Goal: Feedback & Contribution: Submit feedback/report problem

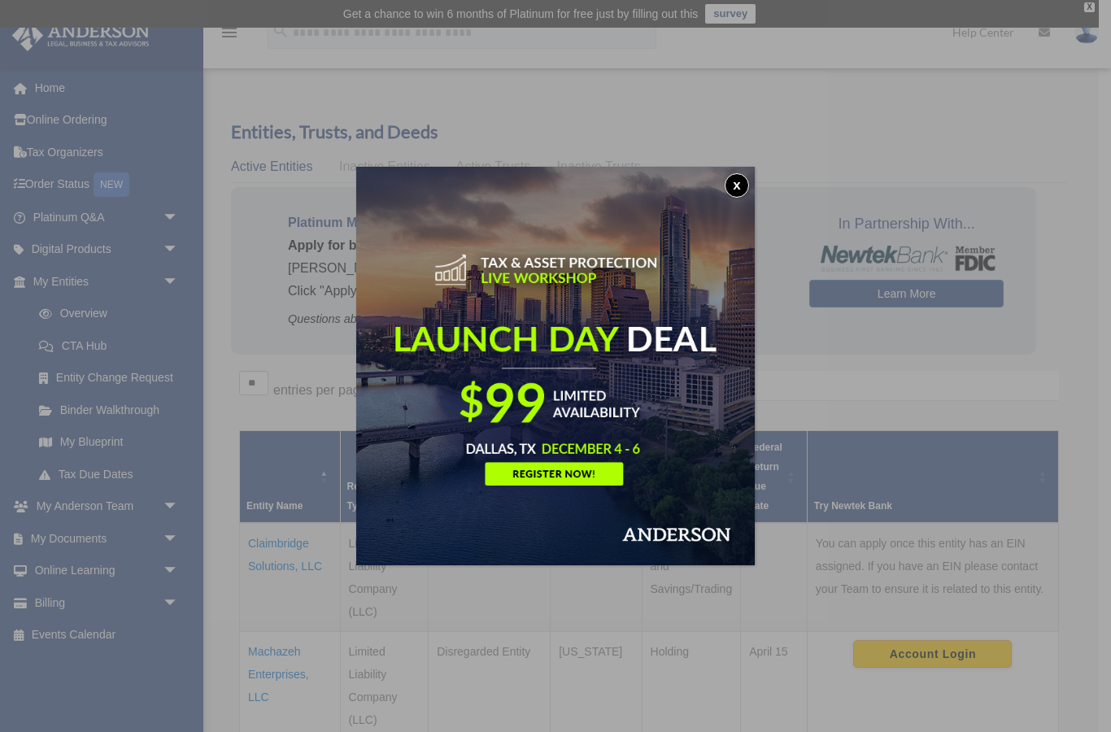
click at [736, 174] on button "x" at bounding box center [737, 185] width 24 height 24
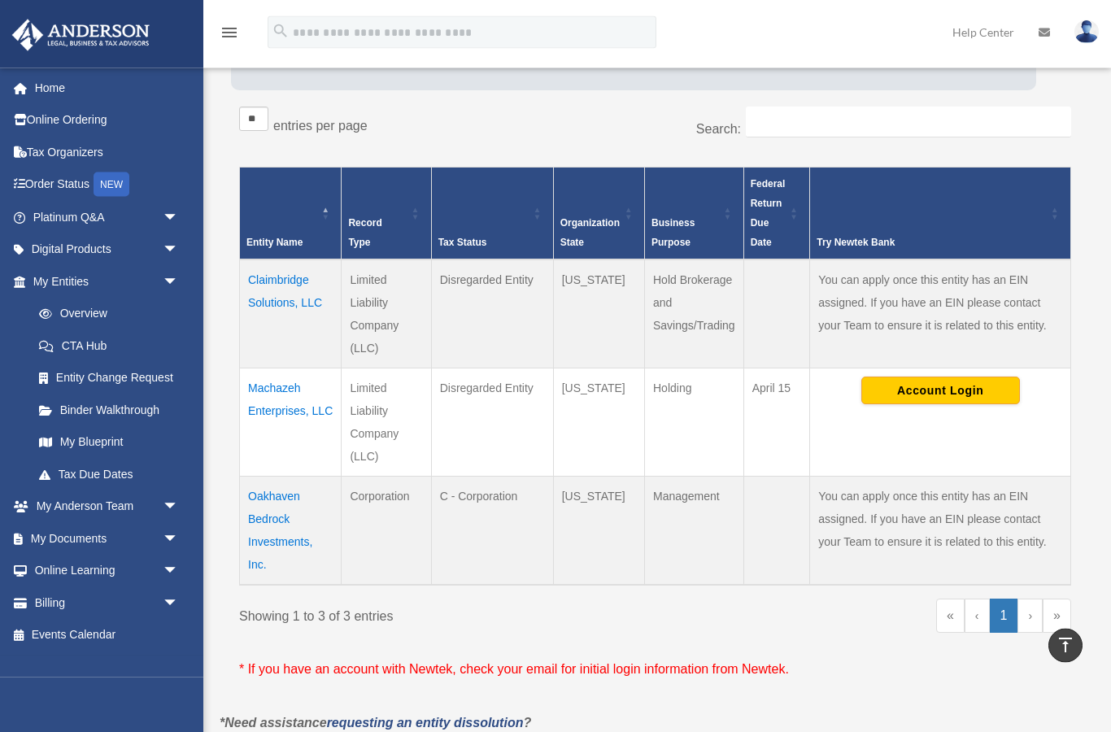
scroll to position [264, 0]
click at [289, 522] on td "Oakhaven Bedrock Investments, Inc." at bounding box center [291, 530] width 102 height 109
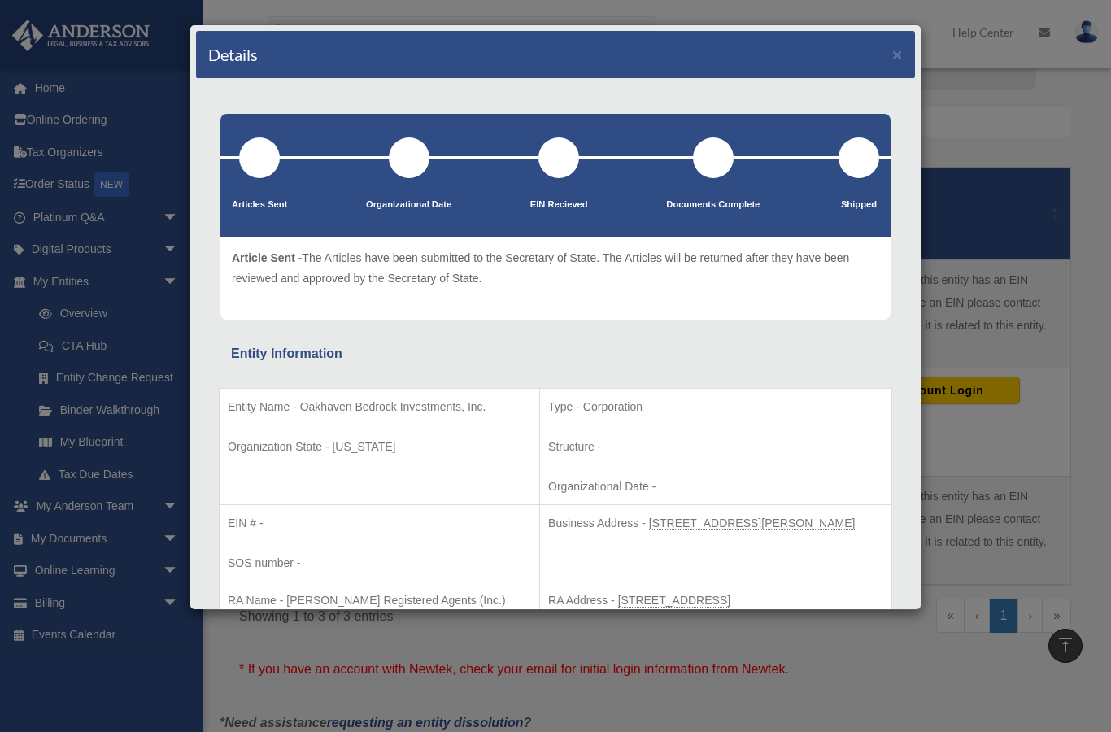
click at [895, 54] on button "×" at bounding box center [897, 54] width 11 height 17
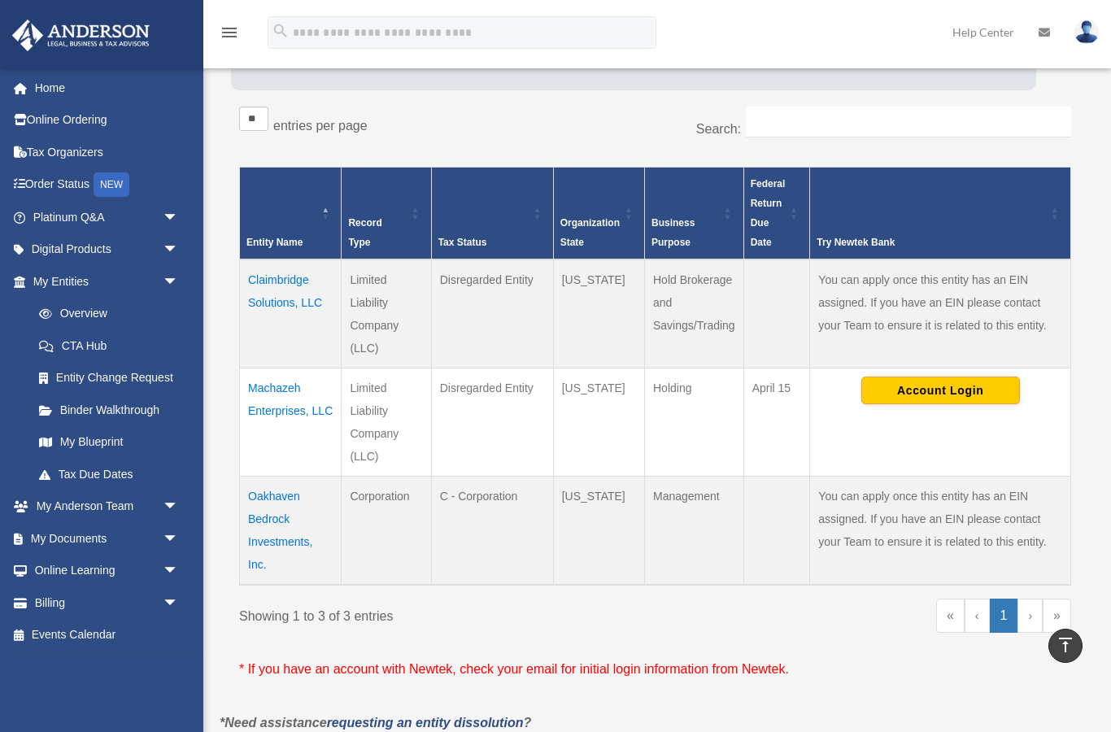
click at [294, 304] on td "Claimbridge Solutions, LLC" at bounding box center [291, 313] width 102 height 109
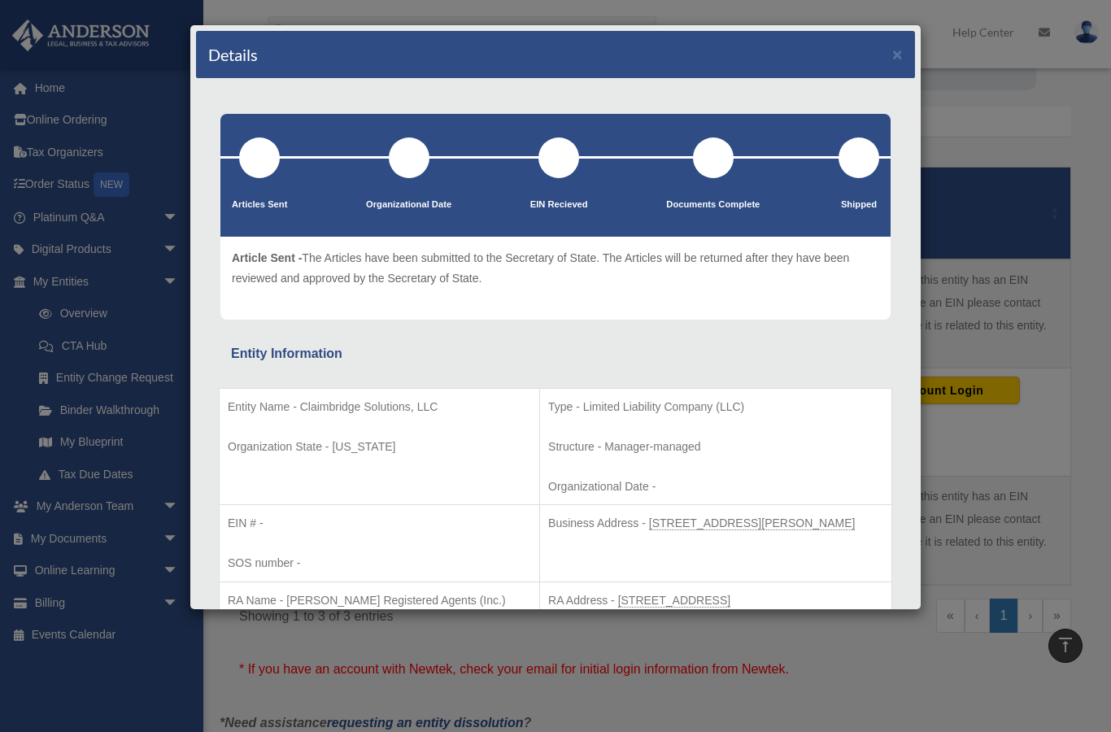
scroll to position [0, 0]
click at [897, 53] on button "×" at bounding box center [897, 54] width 11 height 17
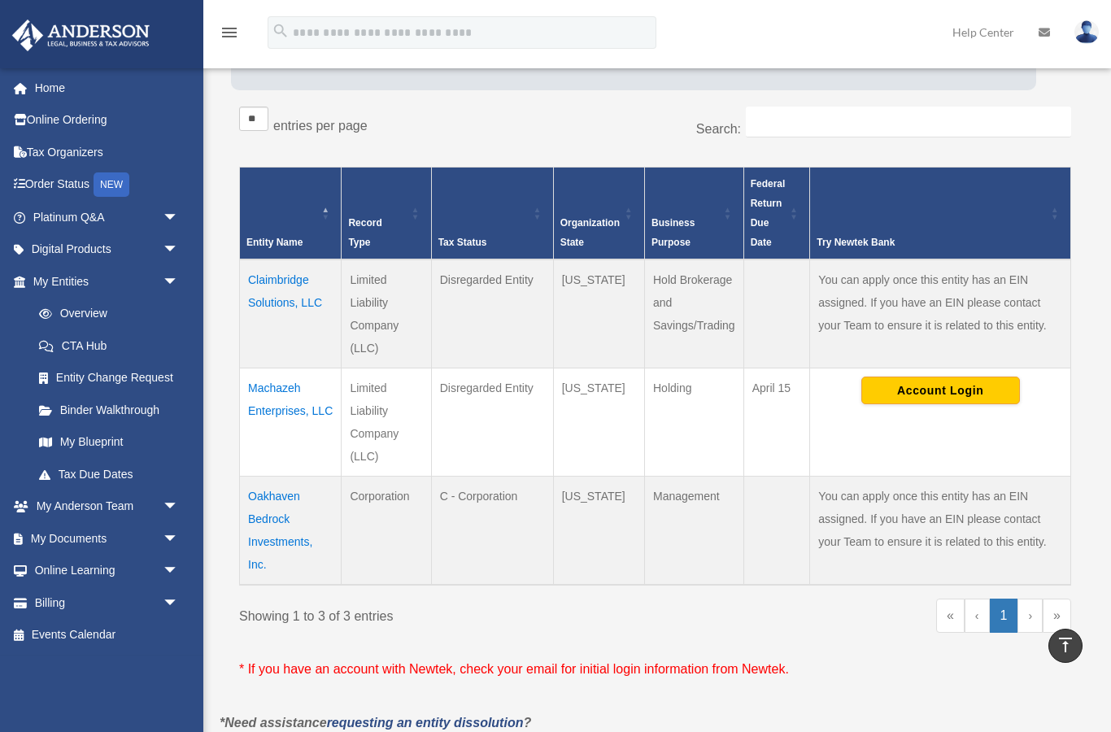
click at [37, 603] on link "Billing arrow_drop_down" at bounding box center [107, 602] width 192 height 33
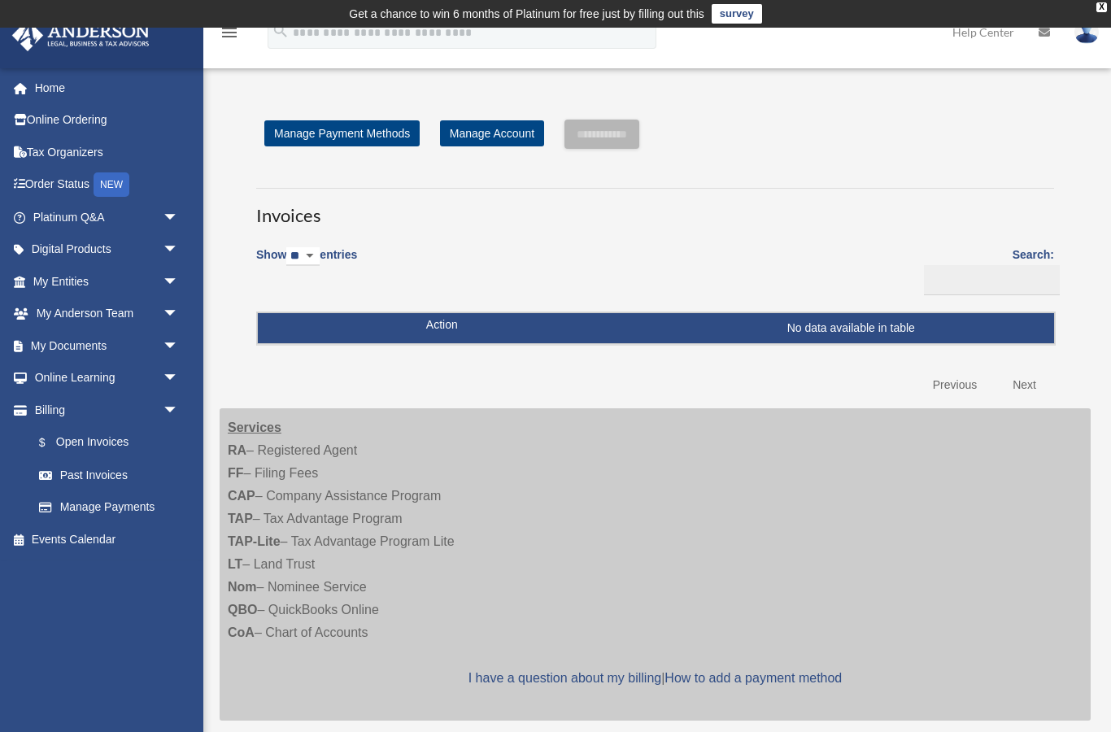
click at [54, 433] on span "$" at bounding box center [52, 443] width 8 height 20
click at [508, 131] on link "Manage Account" at bounding box center [492, 133] width 104 height 26
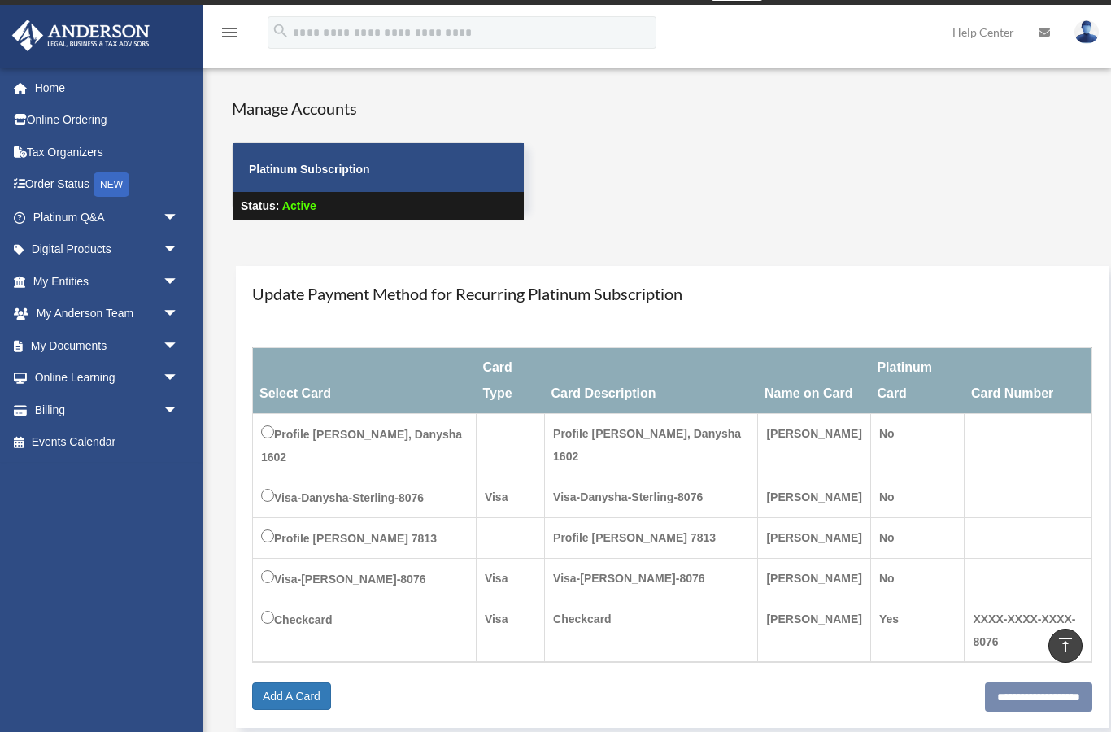
scroll to position [20, 0]
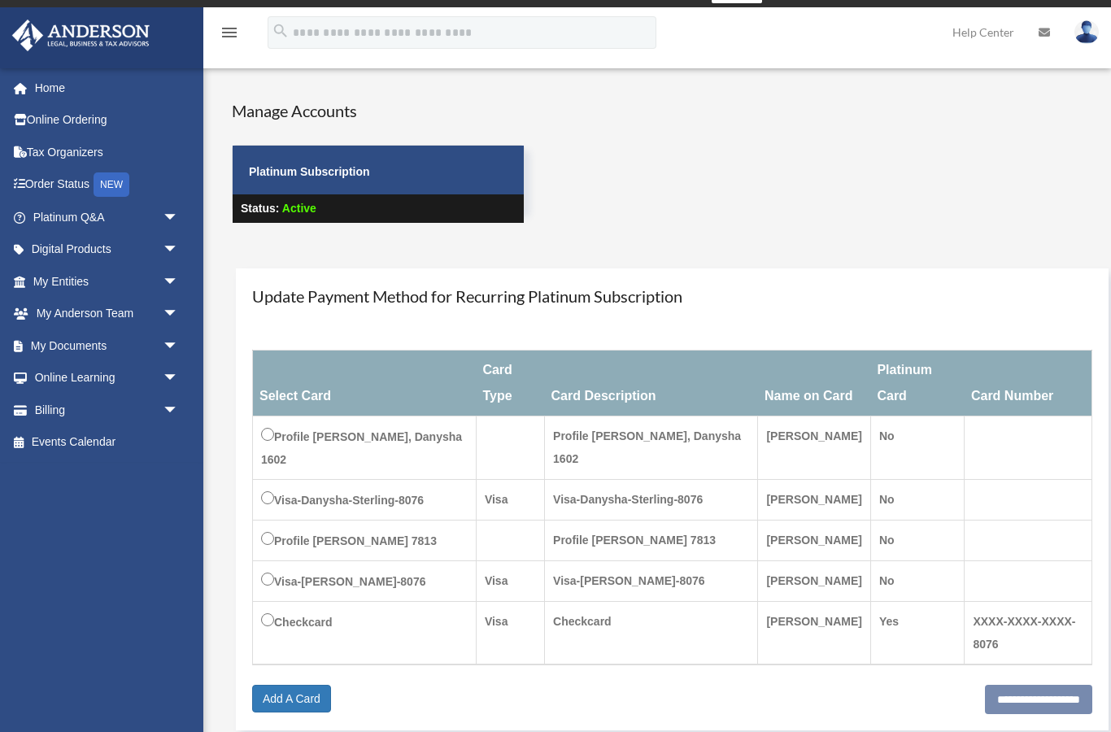
click at [57, 337] on link "My Documents arrow_drop_down" at bounding box center [107, 345] width 192 height 33
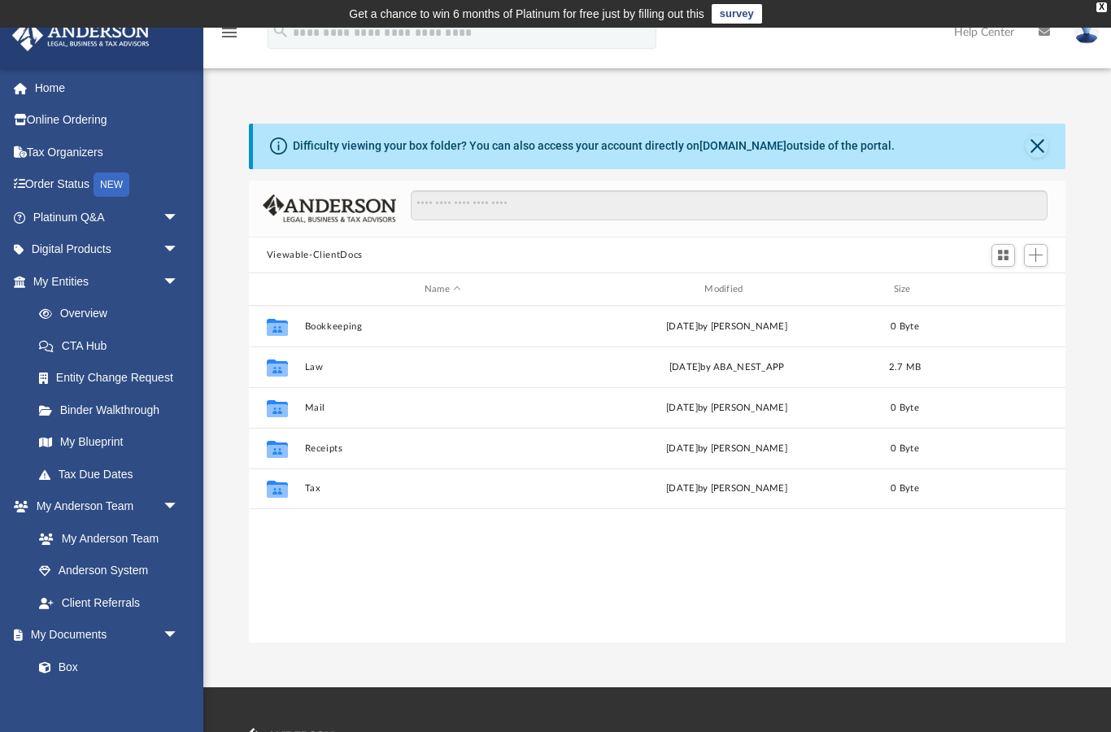
scroll to position [1, 1]
click at [59, 312] on span at bounding box center [54, 313] width 12 height 11
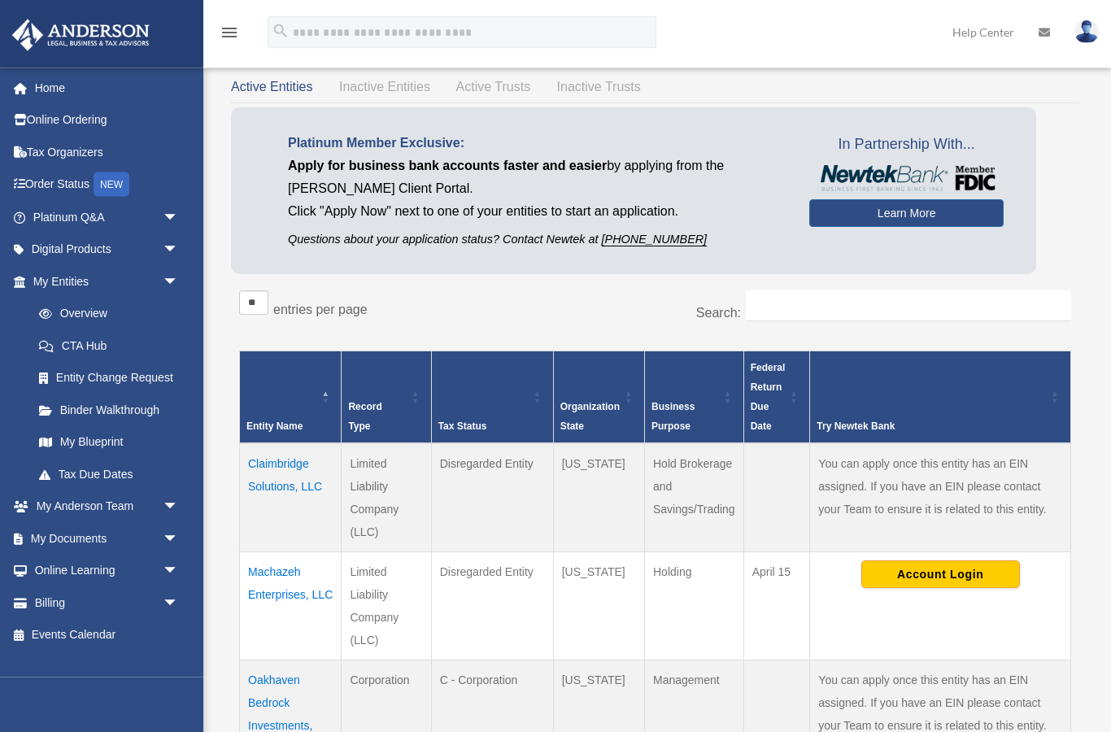
scroll to position [81, 0]
click at [268, 572] on td "Machazeh Enterprises, LLC" at bounding box center [291, 605] width 102 height 108
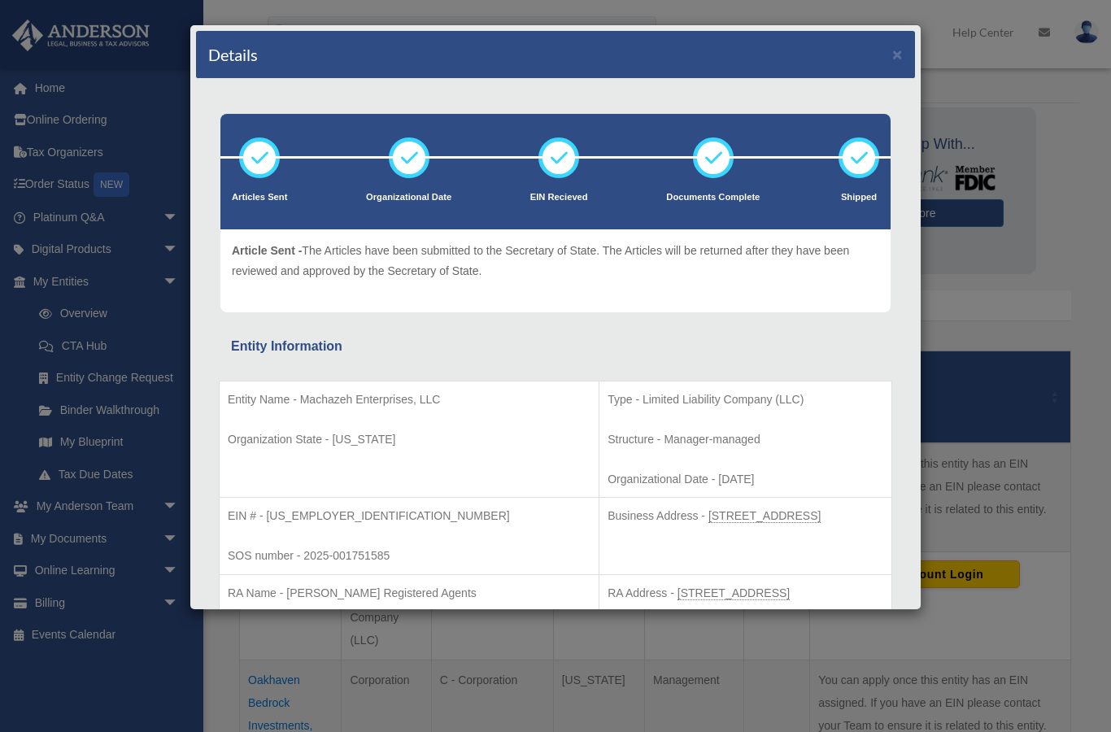
scroll to position [0, 0]
click at [899, 63] on button "×" at bounding box center [897, 54] width 11 height 17
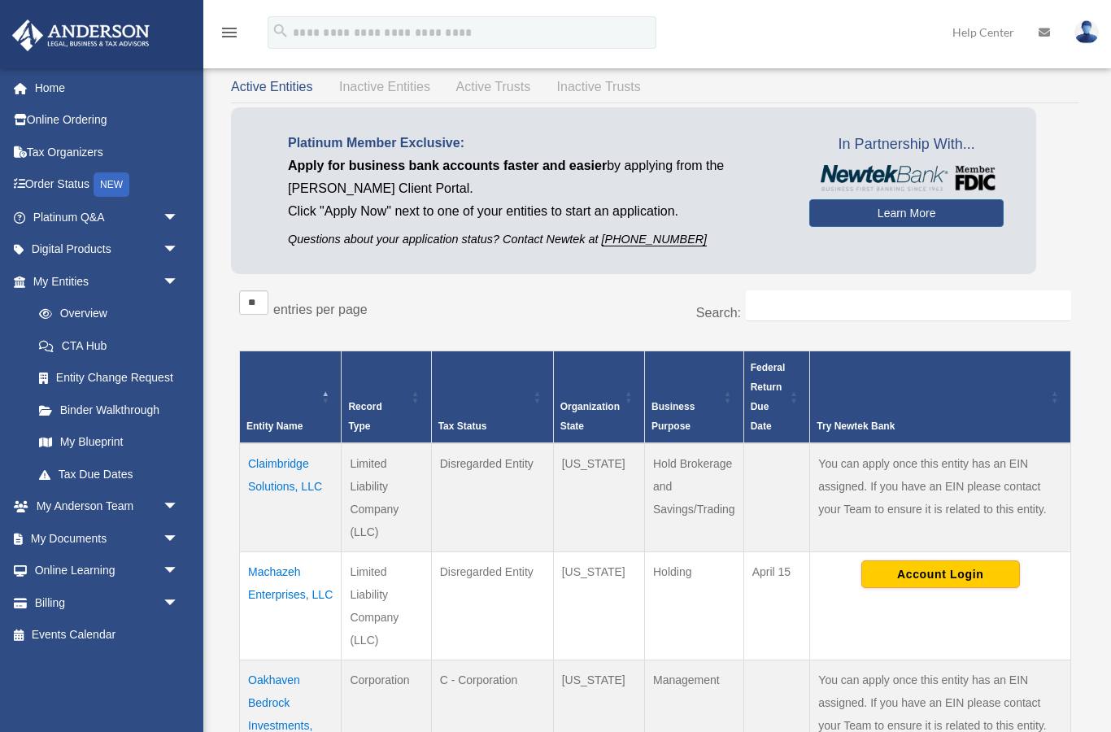
click at [270, 487] on td "Claimbridge Solutions, LLC" at bounding box center [291, 497] width 102 height 109
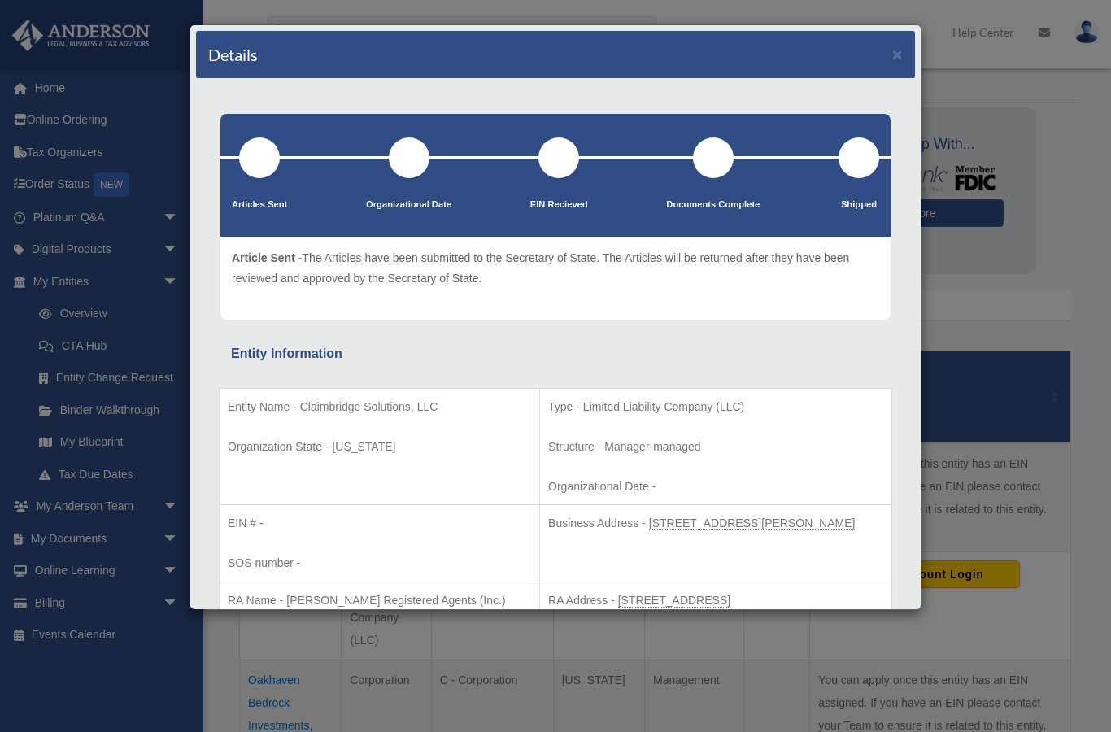
click at [891, 65] on div "Details ×" at bounding box center [555, 55] width 719 height 48
click at [896, 54] on button "×" at bounding box center [897, 54] width 11 height 17
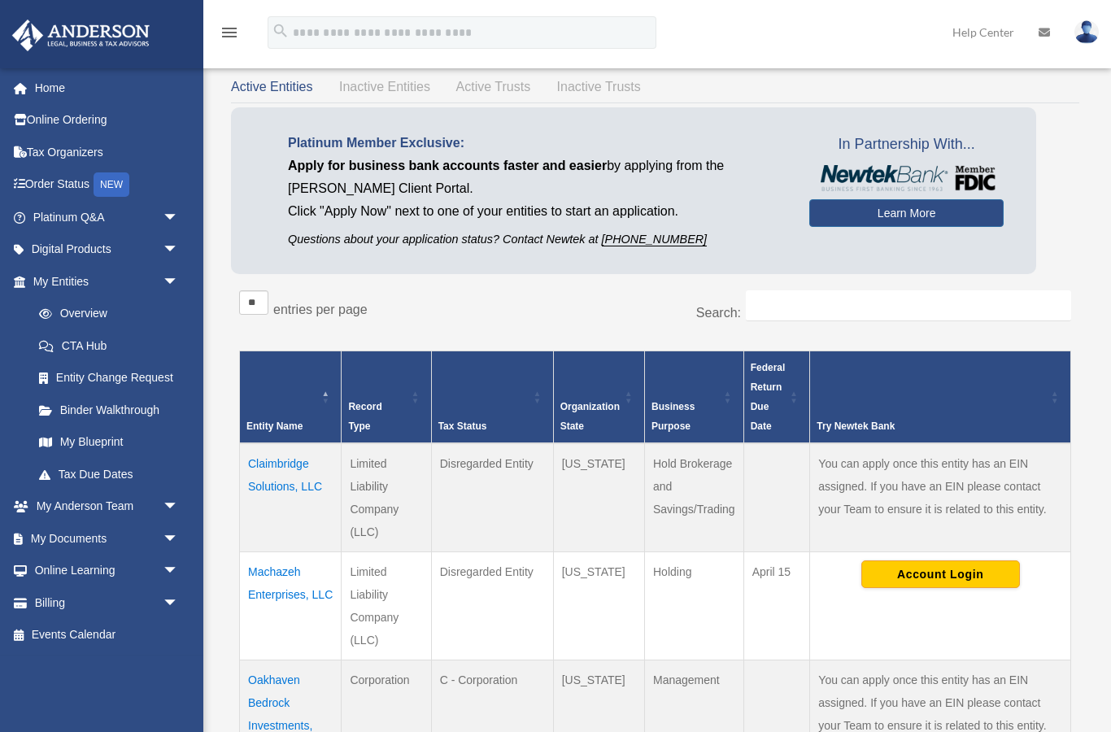
click at [55, 282] on link "My Entities arrow_drop_down" at bounding box center [103, 281] width 184 height 33
click at [91, 287] on link "My Entities arrow_drop_down" at bounding box center [103, 281] width 184 height 33
click at [163, 287] on span "arrow_drop_down" at bounding box center [179, 281] width 33 height 33
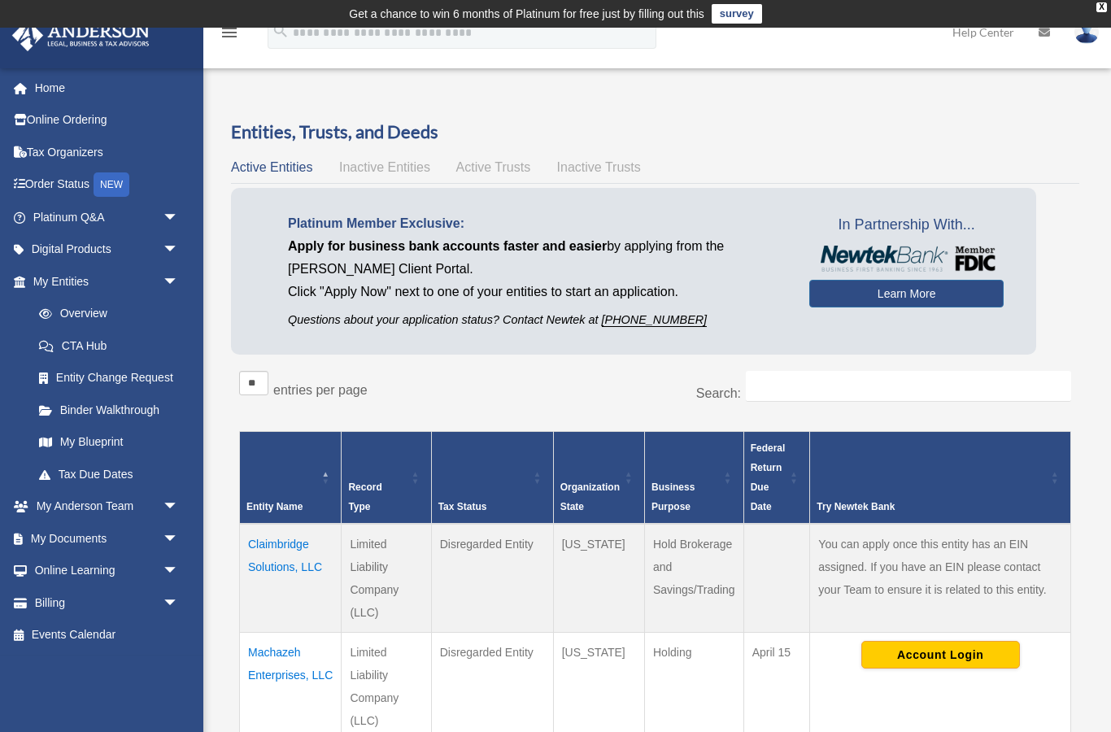
click at [54, 265] on link "My Entities arrow_drop_down" at bounding box center [103, 281] width 184 height 33
click at [58, 242] on link "Digital Products arrow_drop_down" at bounding box center [107, 249] width 192 height 33
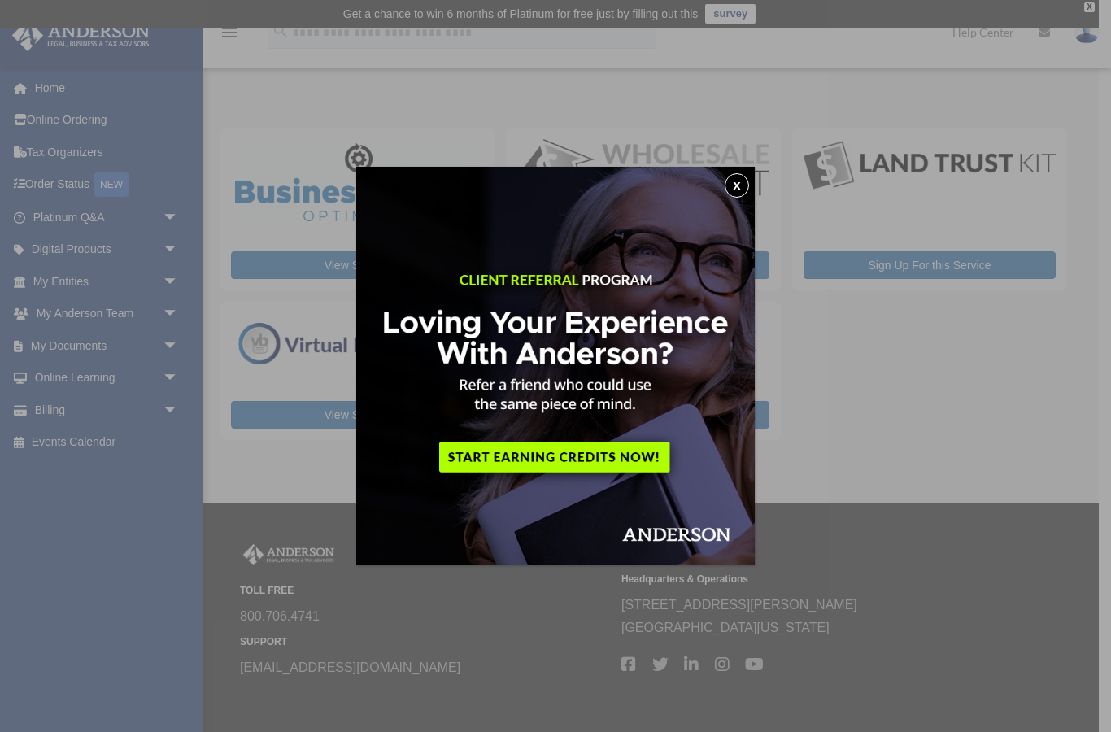
click at [740, 185] on button "x" at bounding box center [737, 185] width 24 height 24
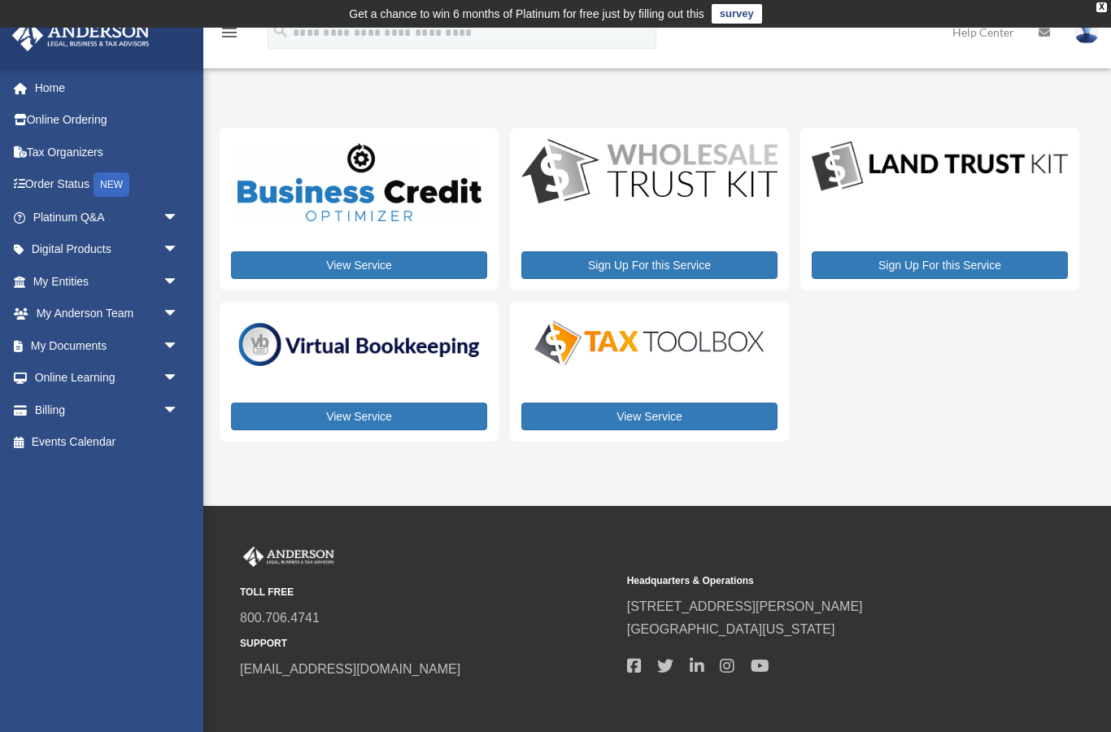
click at [42, 222] on link "Platinum Q&A arrow_drop_down" at bounding box center [107, 217] width 192 height 33
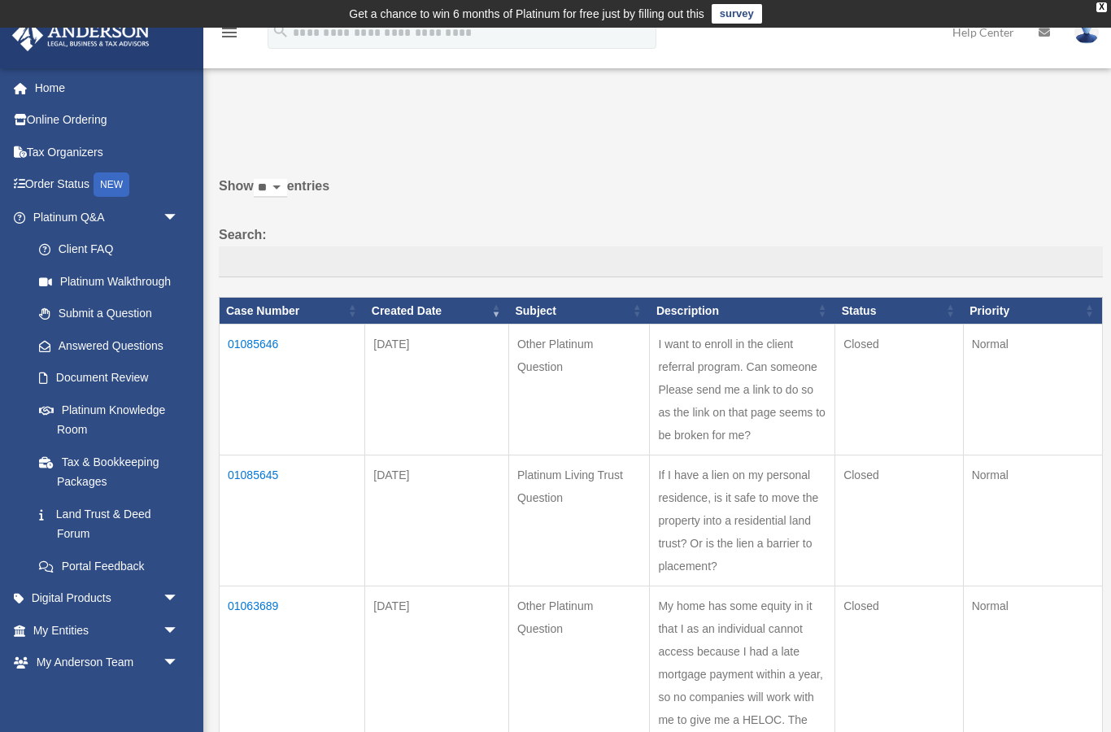
click at [739, 19] on link "survey" at bounding box center [737, 14] width 50 height 20
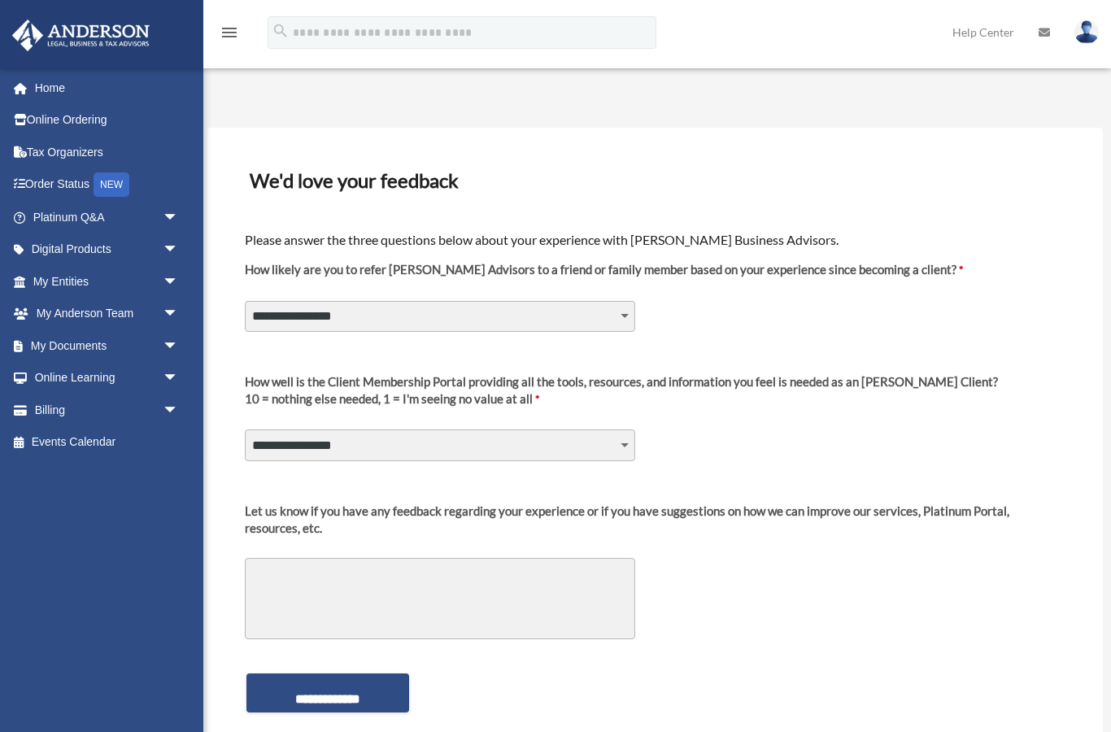
click at [629, 312] on select "**********" at bounding box center [440, 316] width 390 height 31
select select "********"
click at [616, 446] on select "**********" at bounding box center [440, 444] width 390 height 31
select select "********"
click at [565, 594] on textarea "Let us know if you have any feedback regarding your experience or if you have s…" at bounding box center [440, 598] width 390 height 81
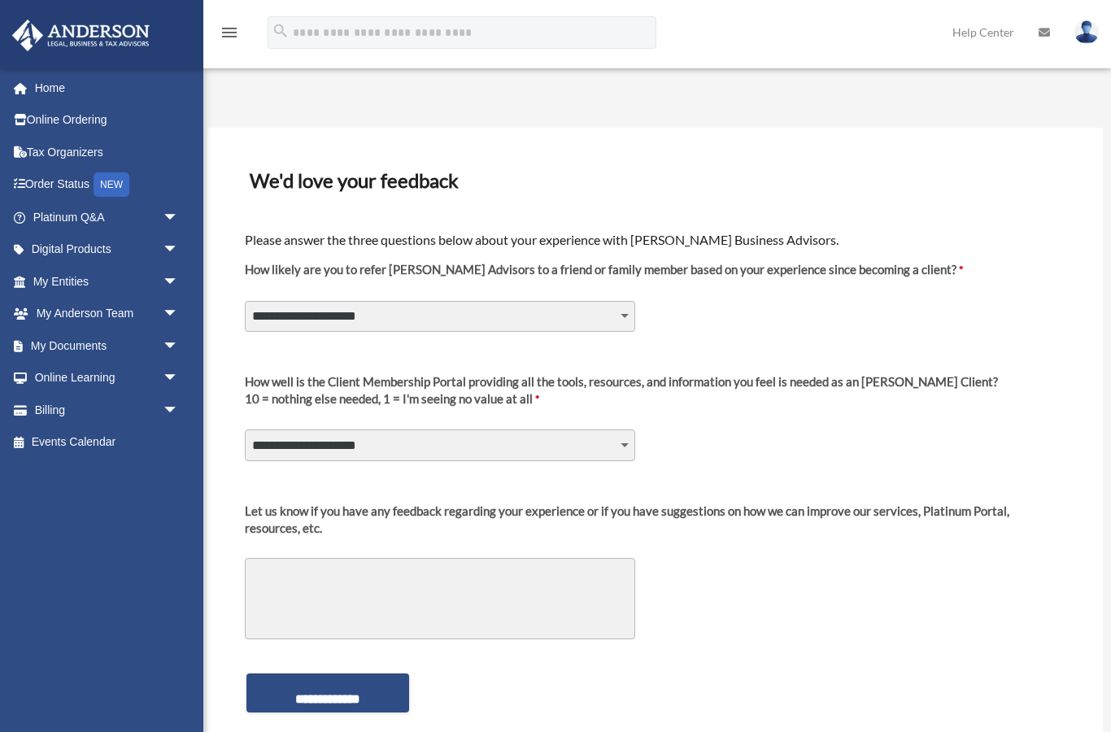
scroll to position [3, 0]
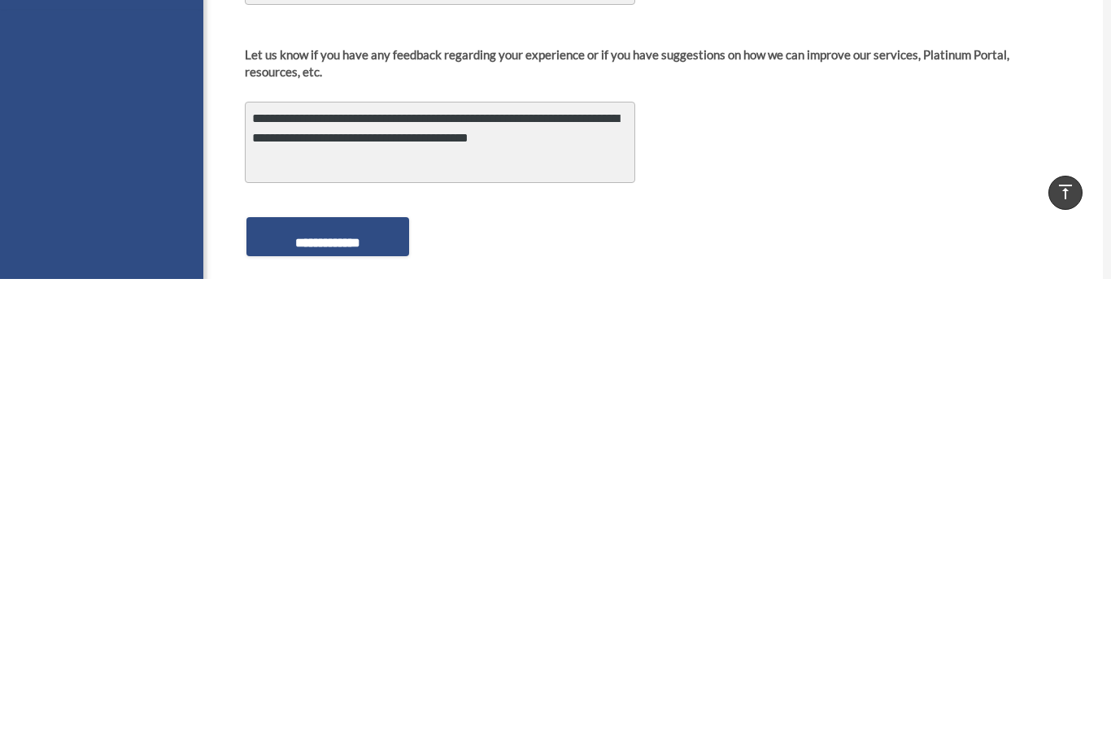
type textarea "**********"
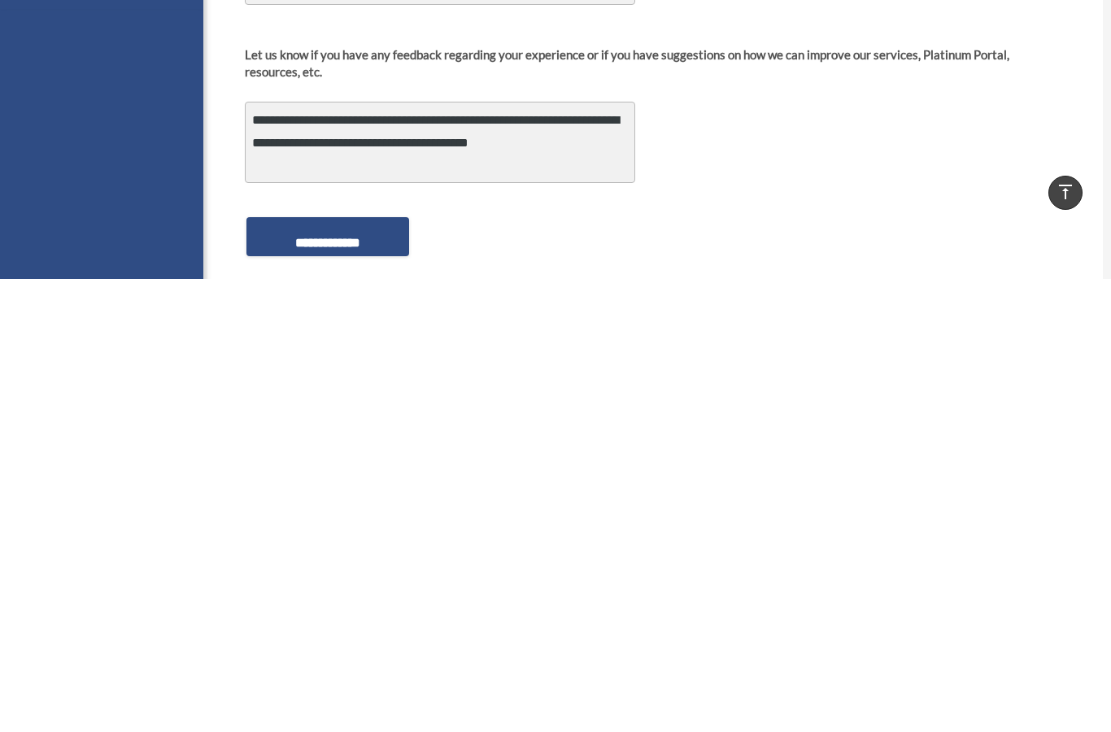
click at [298, 670] on input "**********" at bounding box center [327, 689] width 163 height 39
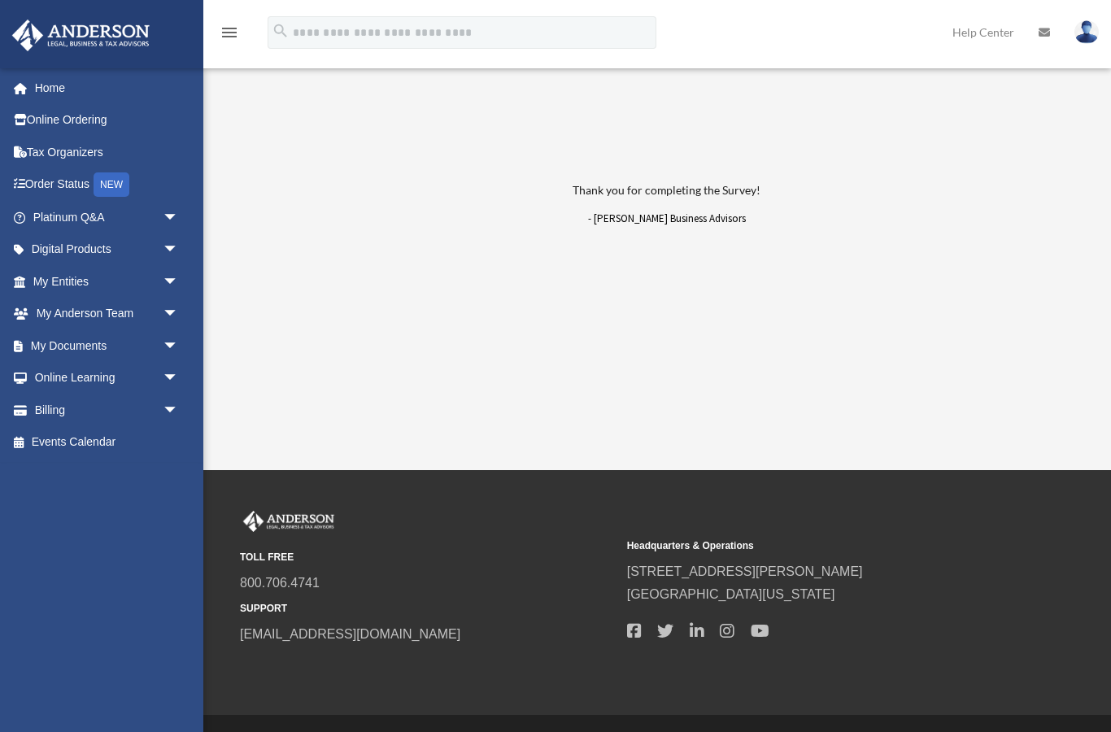
click at [46, 94] on link "Home" at bounding box center [107, 88] width 192 height 33
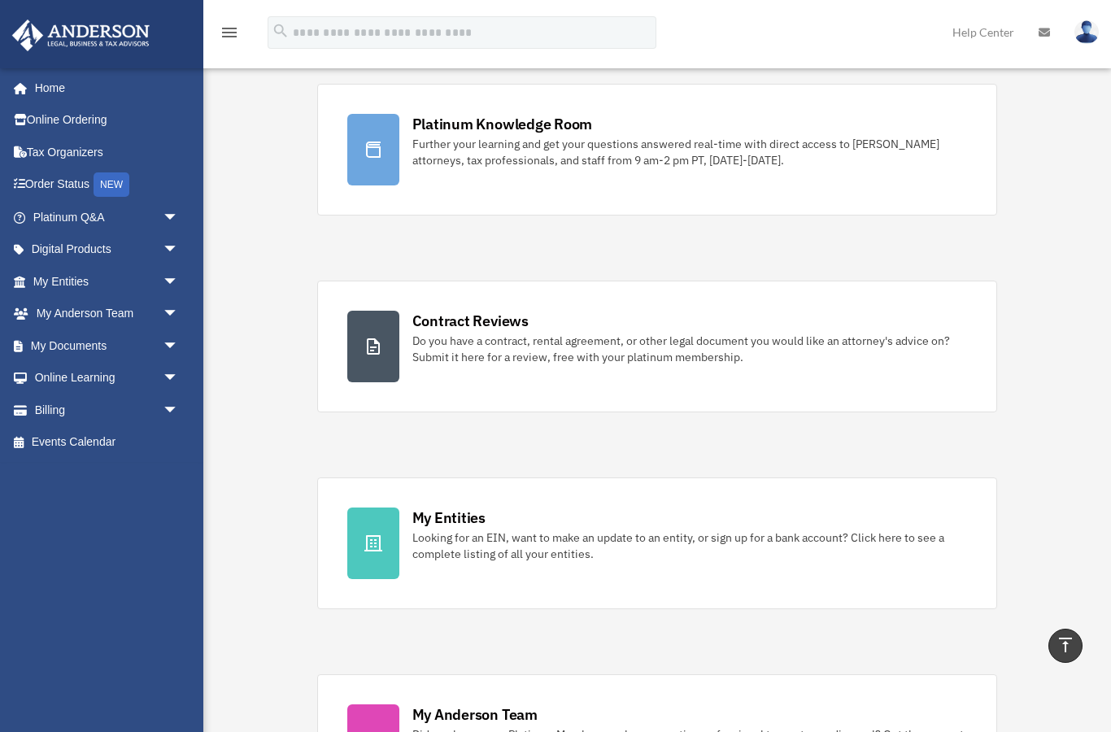
scroll to position [88, 0]
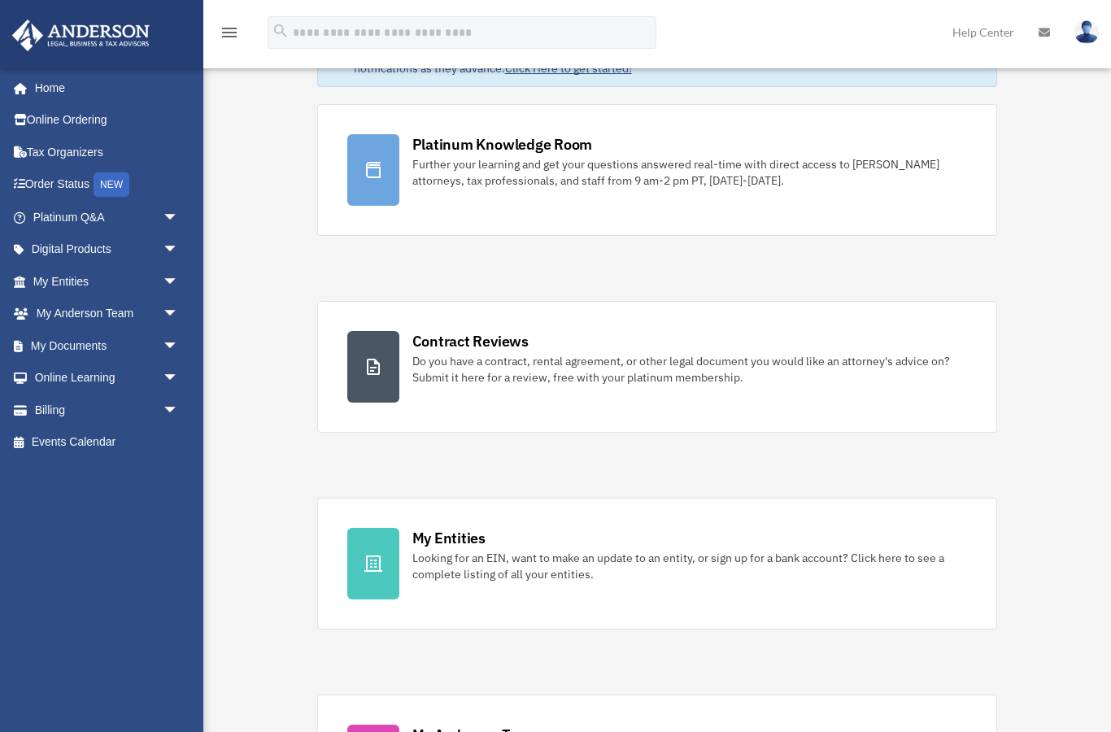
click at [818, 555] on div "Looking for an EIN, want to make an update to an entity, or sign up for a bank …" at bounding box center [689, 566] width 555 height 33
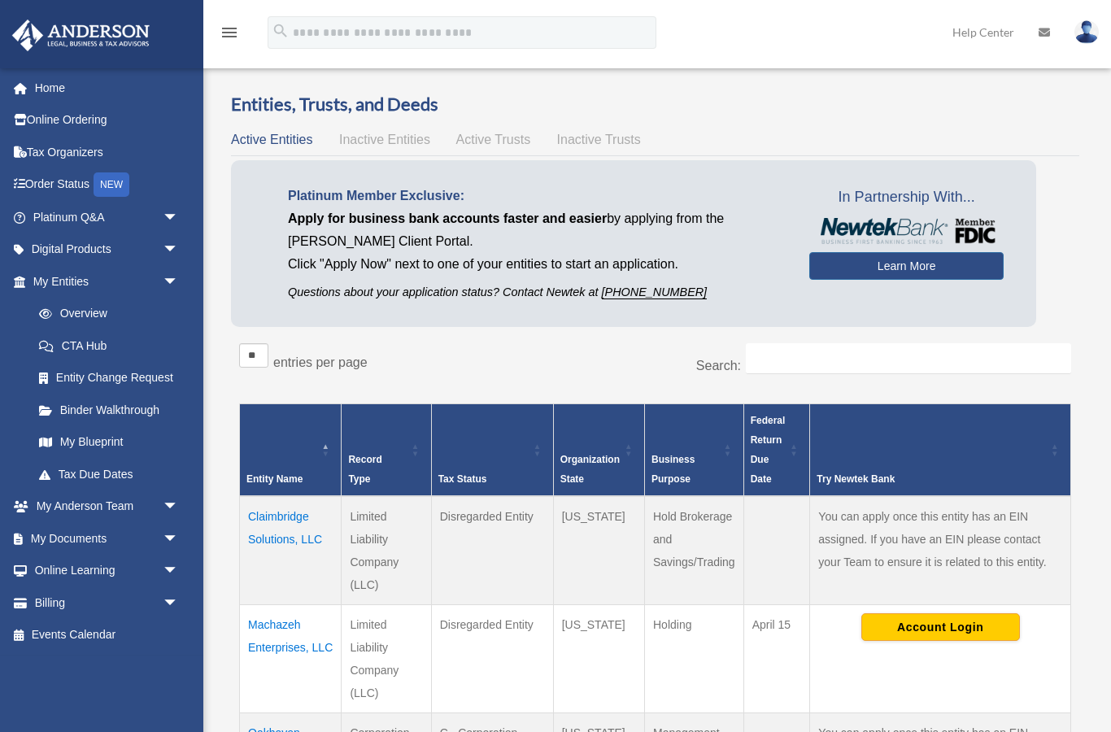
click at [52, 151] on link "Tax Organizers" at bounding box center [107, 152] width 192 height 33
